Goal: Communication & Community: Answer question/provide support

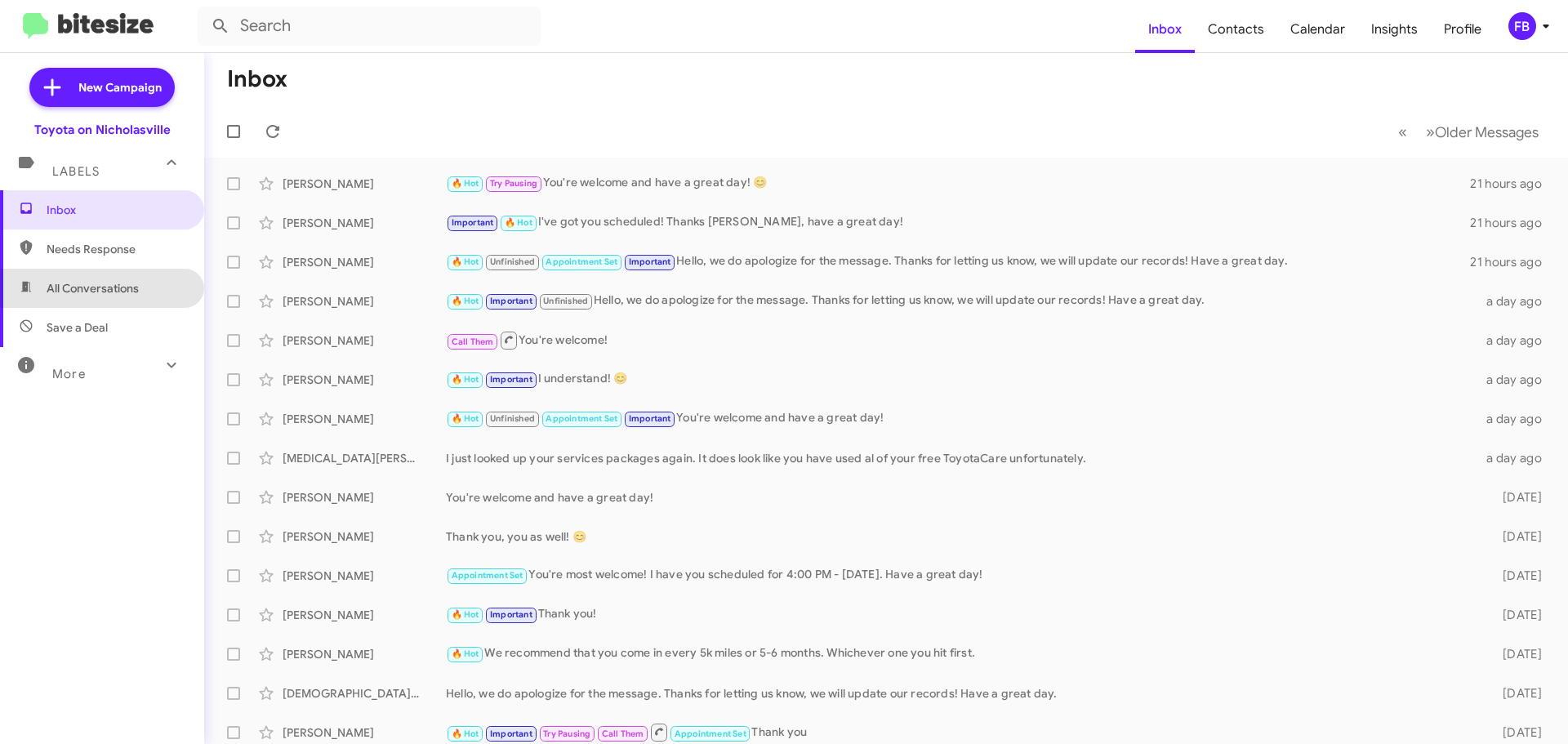
click at [129, 293] on span "All Conversations" at bounding box center [92, 288] width 92 height 16
type input "in:all-conversations"
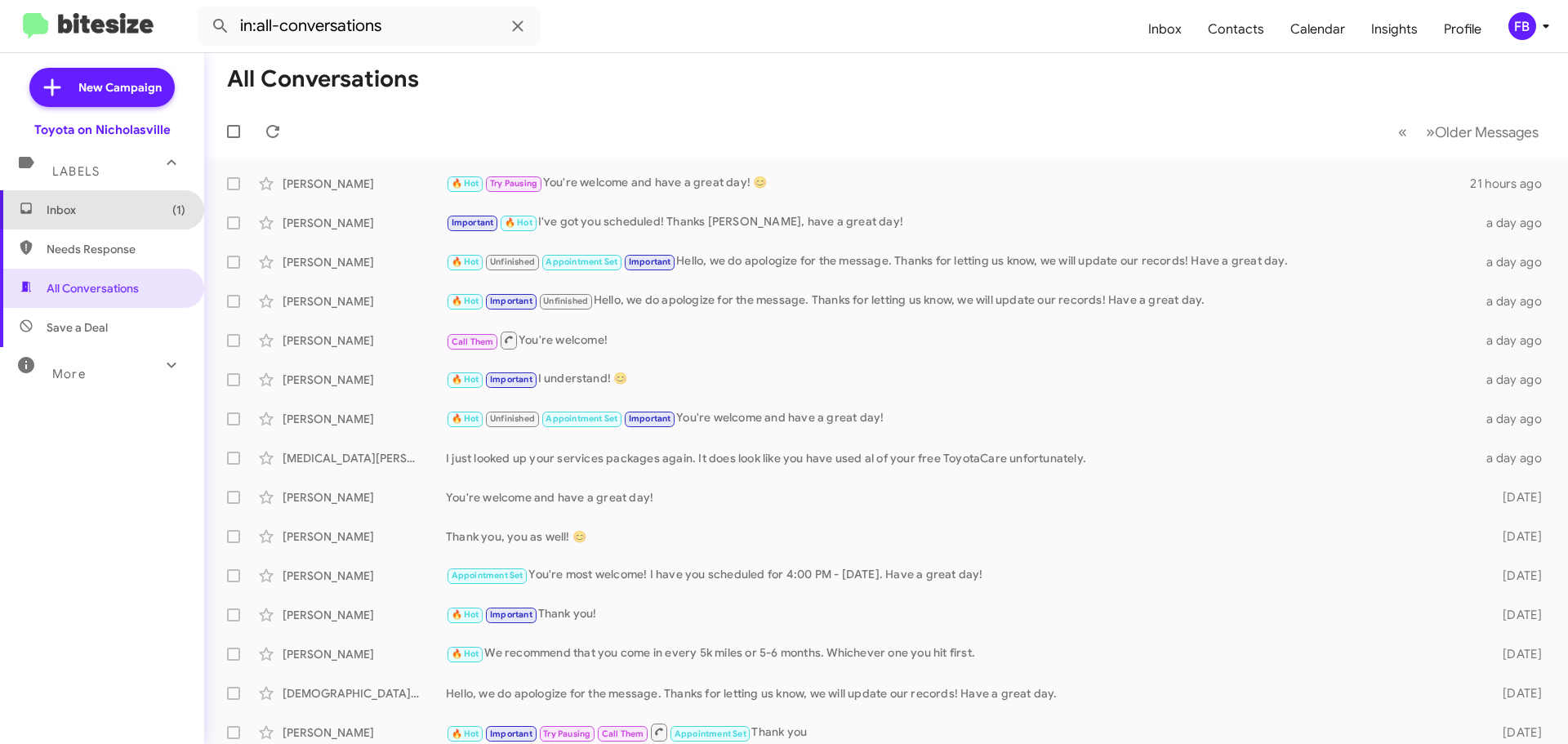
click at [120, 210] on span "Inbox (1)" at bounding box center [116, 210] width 139 height 16
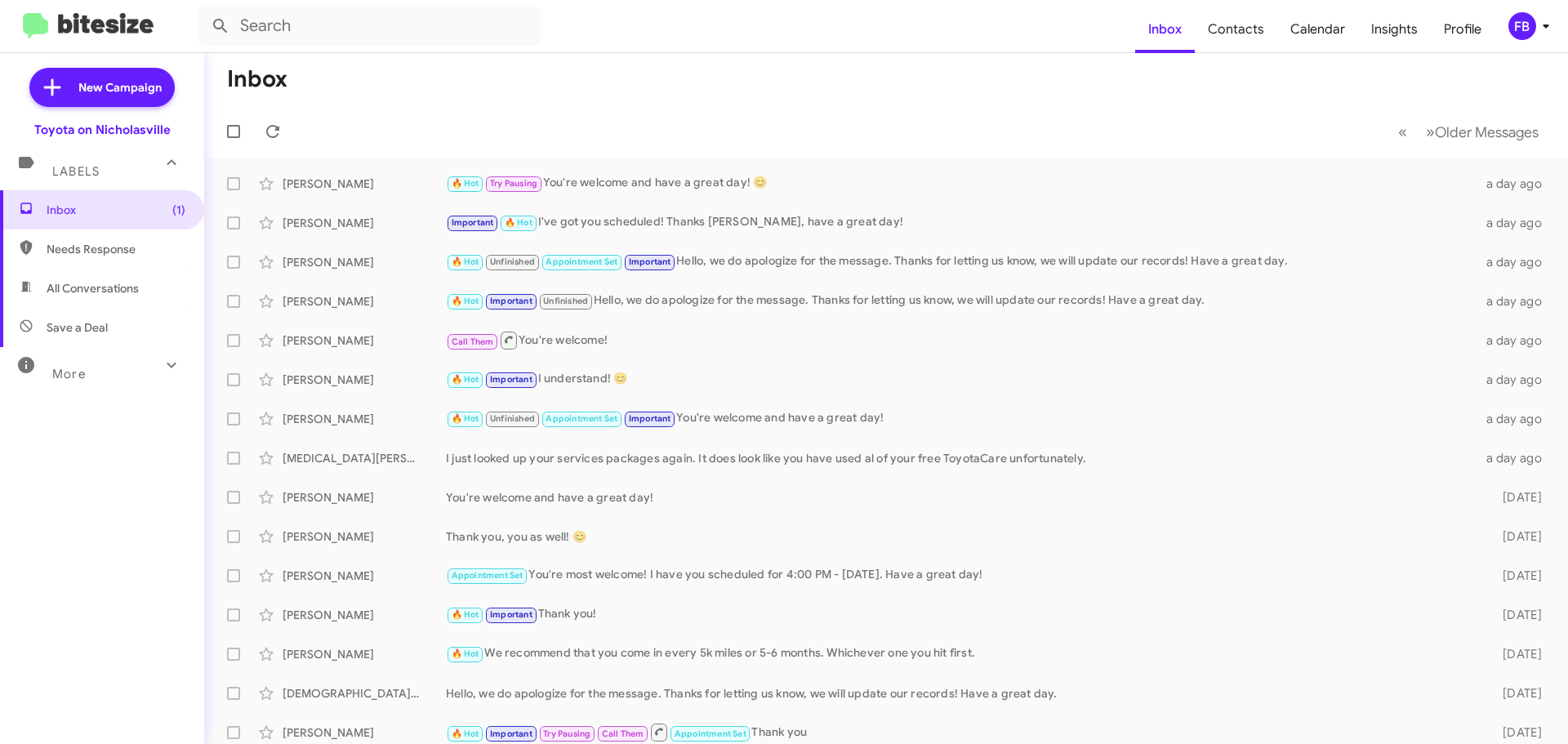
click at [94, 299] on span "All Conversations" at bounding box center [102, 288] width 204 height 39
type input "in:all-conversations"
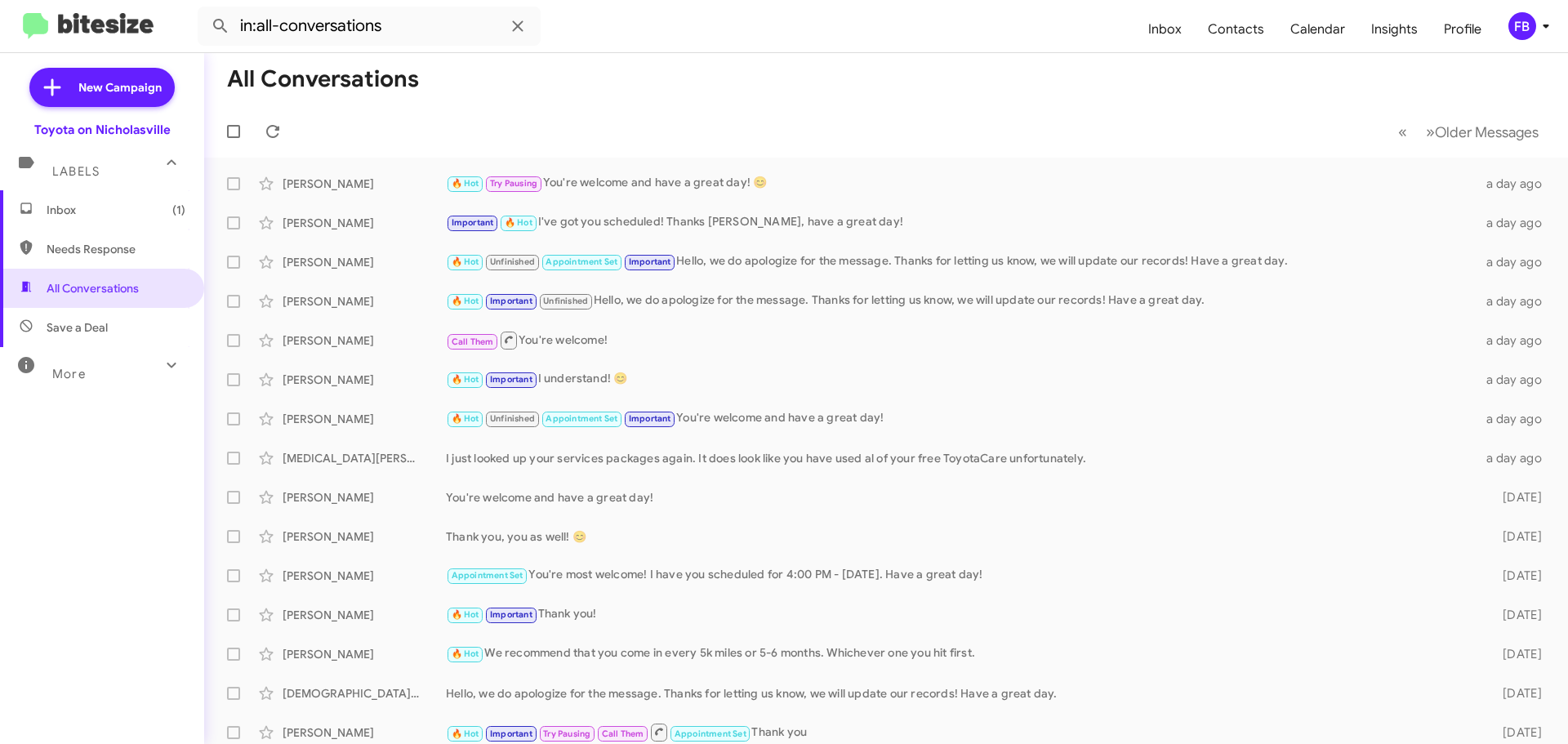
click at [136, 224] on span "Inbox (1)" at bounding box center [102, 210] width 204 height 39
